Goal: Check status: Check status

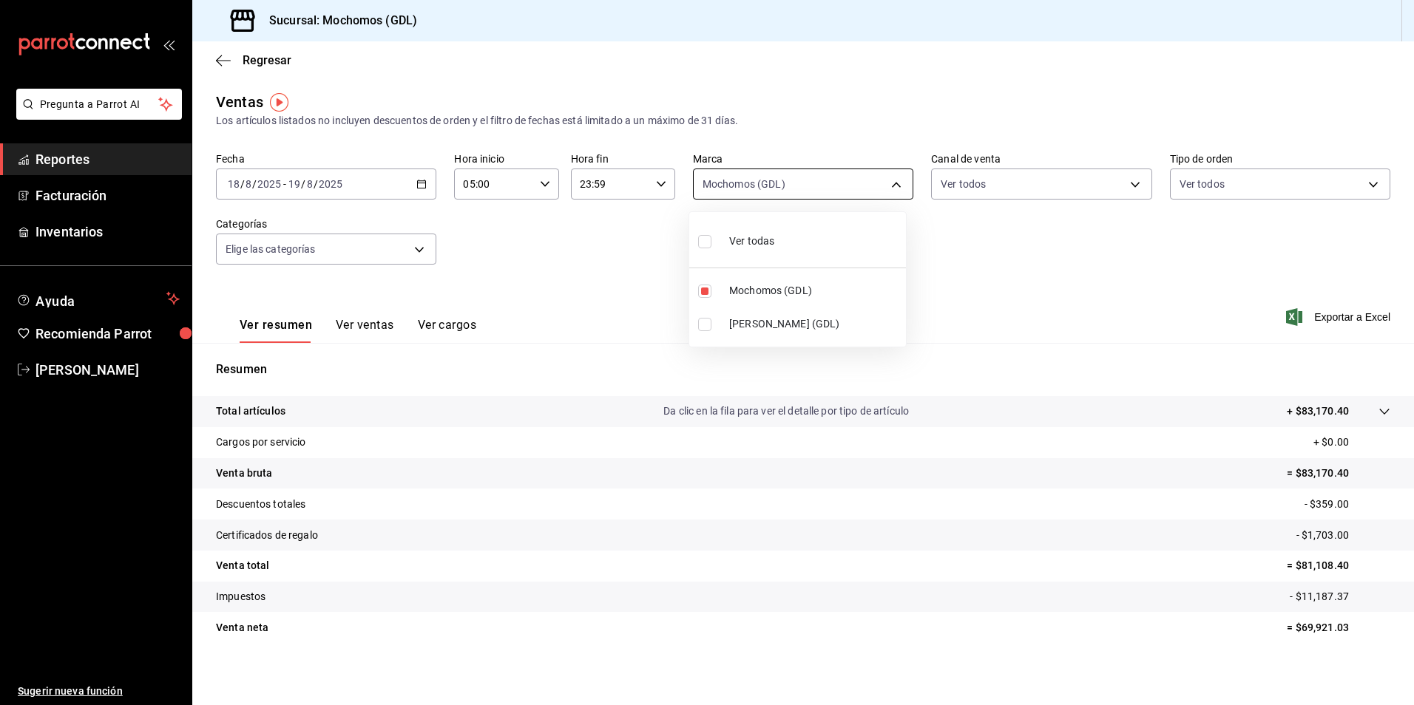
click at [753, 189] on body "Pregunta a Parrot AI Reportes Facturación Inventarios Ayuda Recomienda Parrot […" at bounding box center [707, 352] width 1414 height 705
click at [759, 284] on span "Mochomos (GDL)" at bounding box center [814, 291] width 171 height 16
checkbox input "false"
click at [759, 316] on li "[PERSON_NAME] (GDL)" at bounding box center [797, 324] width 217 height 33
type input "9cac9703-0c5a-4d8b-addd-5b6b571d65b9"
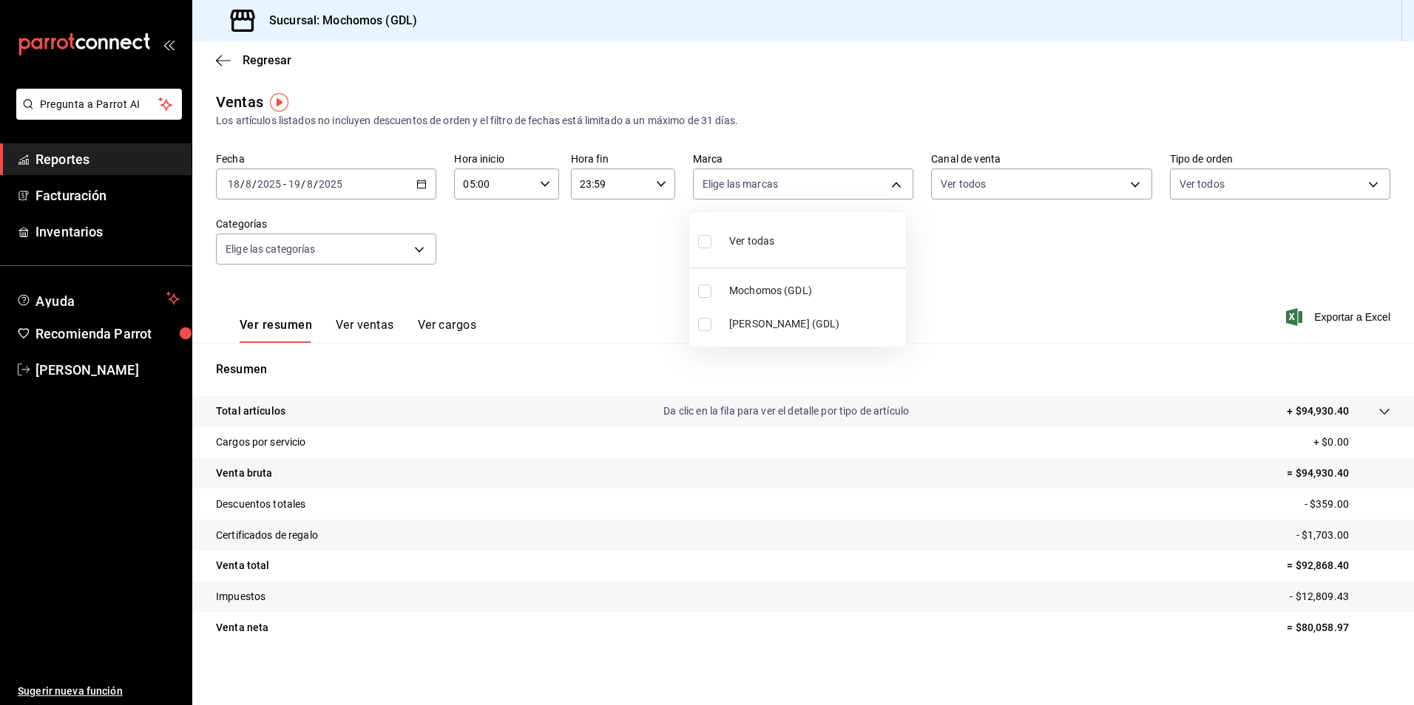
checkbox input "true"
click at [695, 432] on tr "Cargos por servicio + $0.00" at bounding box center [802, 442] width 1221 height 31
click at [639, 369] on div "Resumen Total artículos Da clic en la fila para ver el detalle por tipo de artí…" at bounding box center [802, 502] width 1221 height 318
click at [724, 364] on p "Resumen" at bounding box center [803, 370] width 1174 height 18
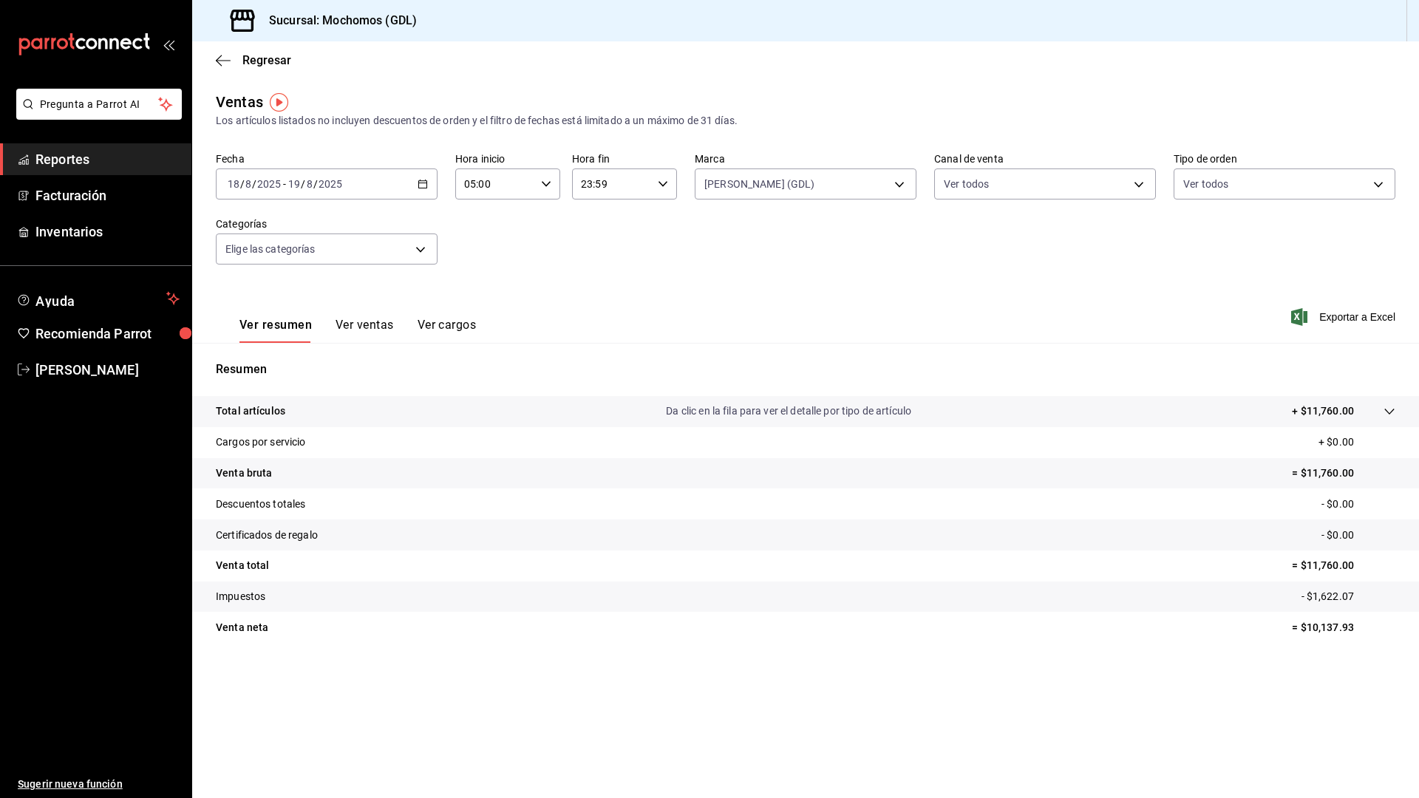
click at [871, 676] on div "Ventas Los artículos listados no incluyen descuentos de orden y el filtro de fe…" at bounding box center [805, 388] width 1227 height 594
